Goal: Check status: Check status

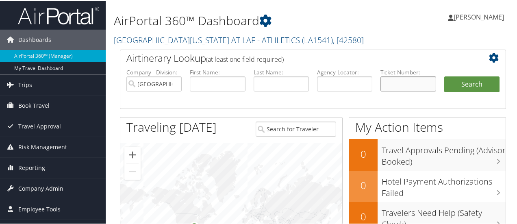
click at [399, 81] on input "text" at bounding box center [407, 83] width 55 height 15
paste input "0167308627275"
type input "0167308627275"
click at [176, 84] on input "[GEOGRAPHIC_DATA][US_STATE] AT LAF - ATHLETICS" at bounding box center [153, 83] width 55 height 15
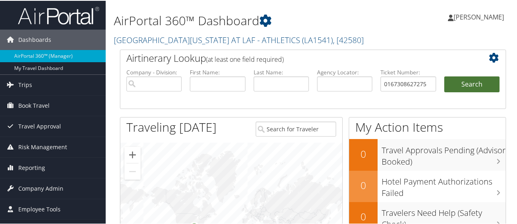
click at [469, 81] on button "Search" at bounding box center [471, 84] width 55 height 16
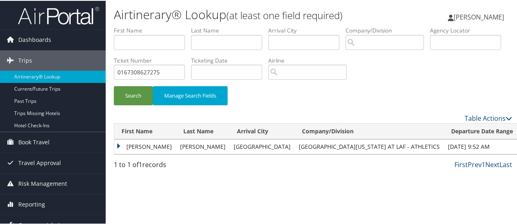
click at [119, 143] on td "[PERSON_NAME]" at bounding box center [145, 145] width 62 height 15
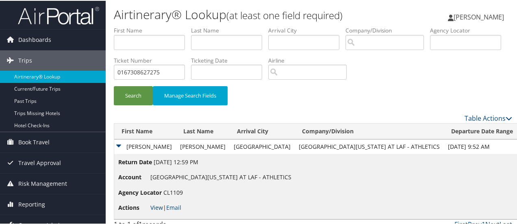
click at [157, 207] on link "View" at bounding box center [156, 207] width 13 height 8
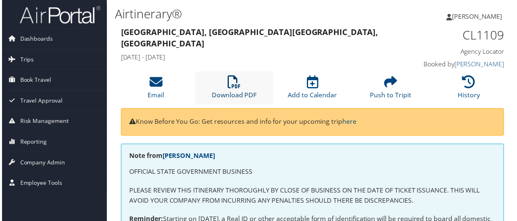
click at [231, 84] on icon at bounding box center [233, 82] width 13 height 13
